Goal: Navigation & Orientation: Find specific page/section

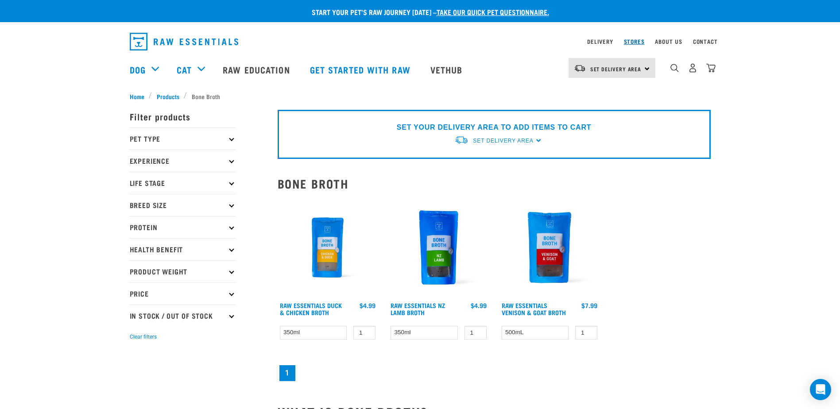
click at [632, 42] on link "Stores" at bounding box center [634, 41] width 21 height 3
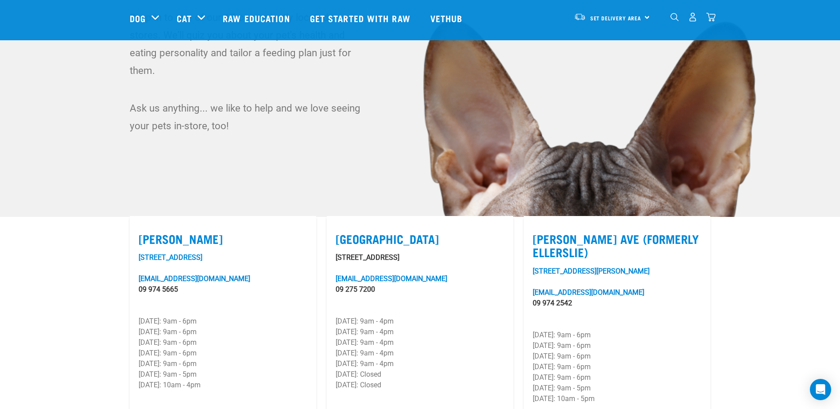
scroll to position [89, 0]
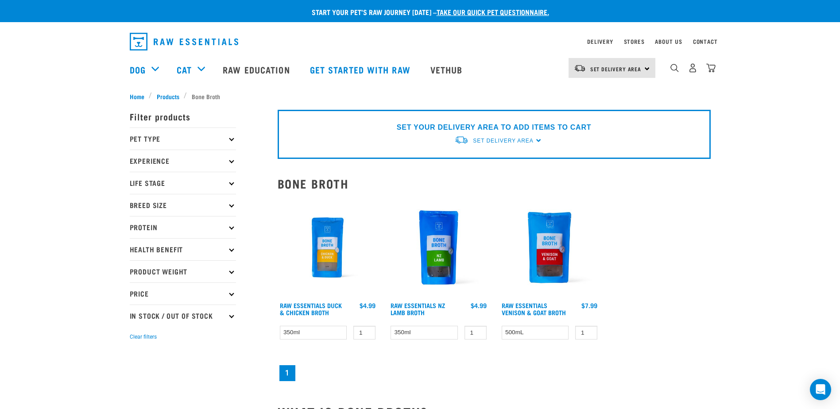
click at [325, 256] on img at bounding box center [328, 247] width 101 height 101
